Goal: Information Seeking & Learning: Learn about a topic

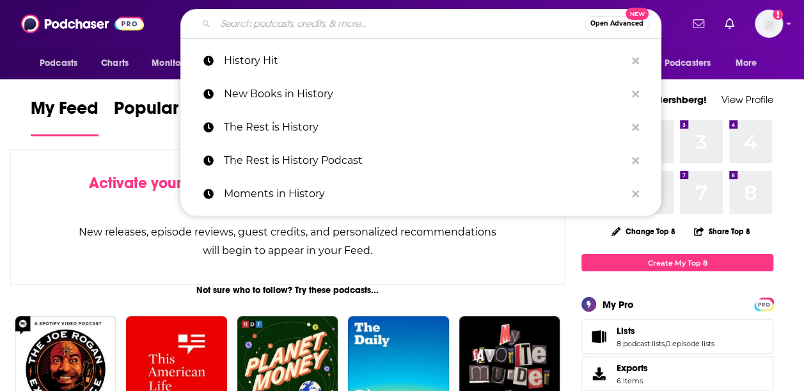
click at [248, 25] on input "Search podcasts, credits, & more..." at bounding box center [399, 23] width 369 height 20
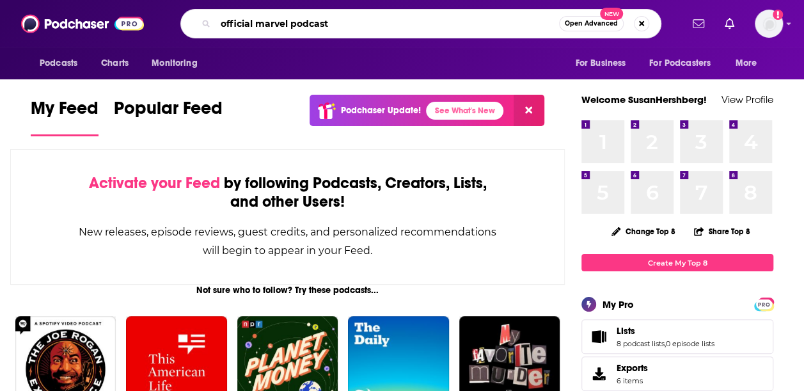
type input "official marvel podcast"
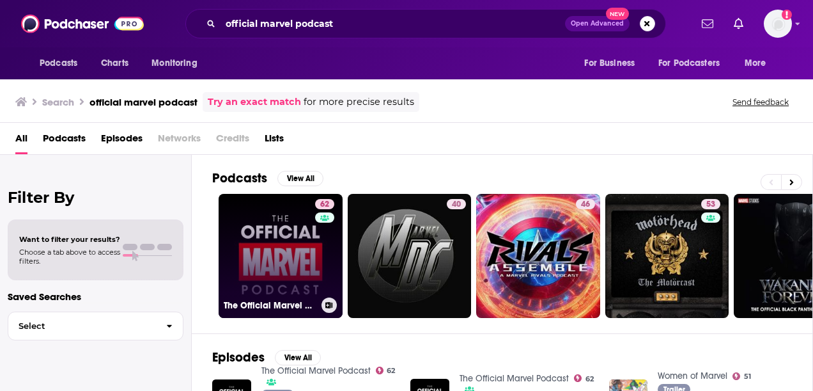
click at [266, 238] on link "62 The Official Marvel Podcast" at bounding box center [281, 256] width 124 height 124
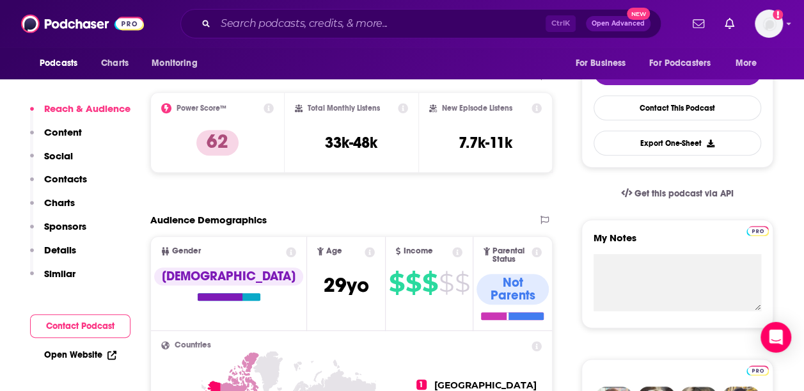
scroll to position [341, 0]
